Goal: Find specific page/section: Find specific page/section

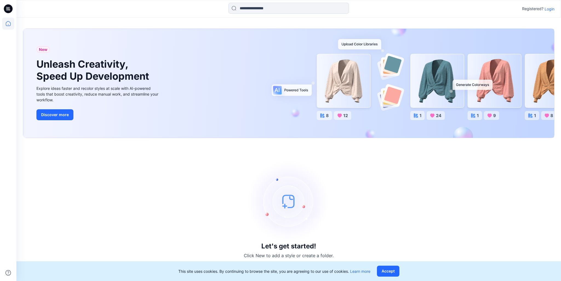
click at [549, 7] on p "Login" at bounding box center [550, 9] width 10 height 6
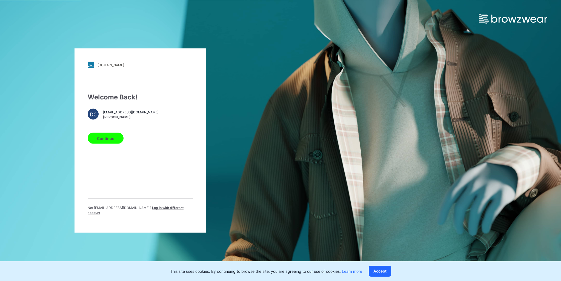
click at [99, 143] on button "Continue" at bounding box center [106, 138] width 36 height 11
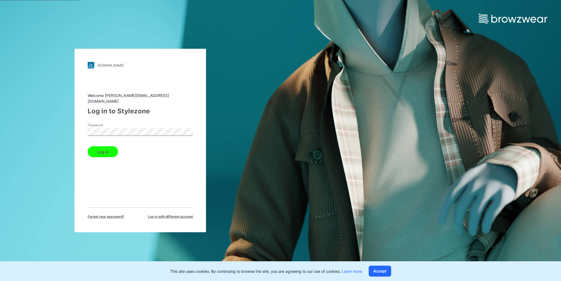
click at [101, 147] on button "Log in" at bounding box center [103, 151] width 30 height 11
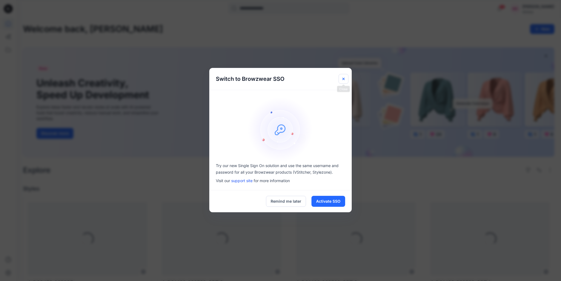
click at [344, 79] on icon "Close" at bounding box center [343, 79] width 4 height 4
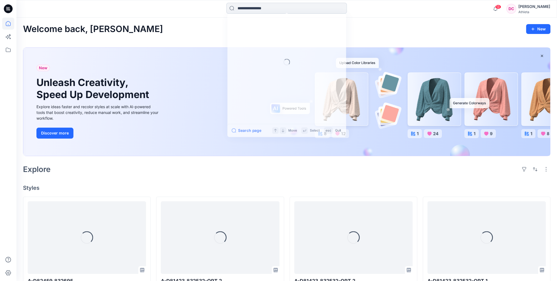
click at [268, 10] on input at bounding box center [286, 8] width 121 height 11
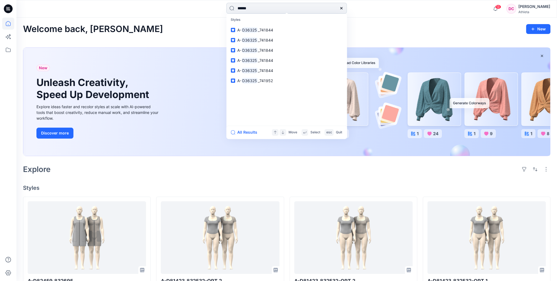
type input "******"
click at [270, 30] on span "_741844" at bounding box center [265, 30] width 15 height 5
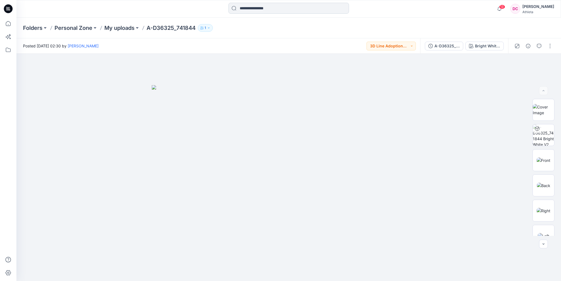
click at [272, 8] on input at bounding box center [289, 8] width 121 height 11
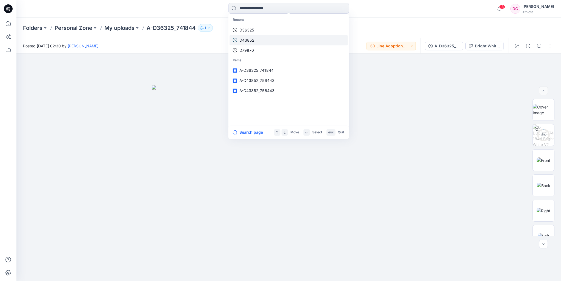
click at [263, 31] on link "D36325" at bounding box center [289, 30] width 118 height 10
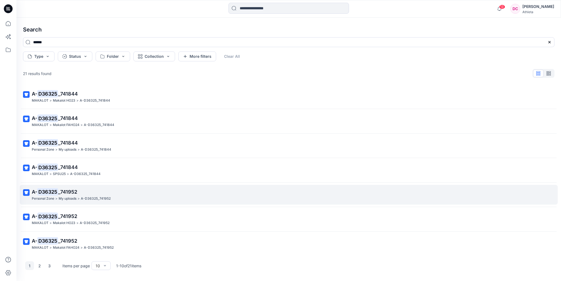
scroll to position [21, 0]
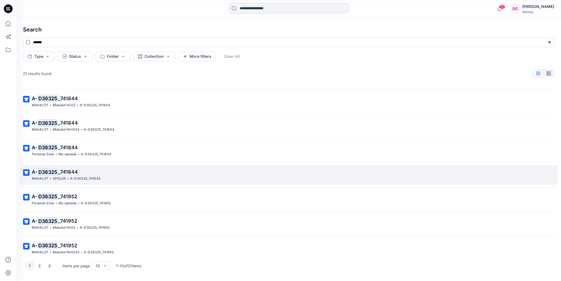
click at [73, 171] on span "_741844" at bounding box center [68, 172] width 20 height 6
